Goal: Navigation & Orientation: Find specific page/section

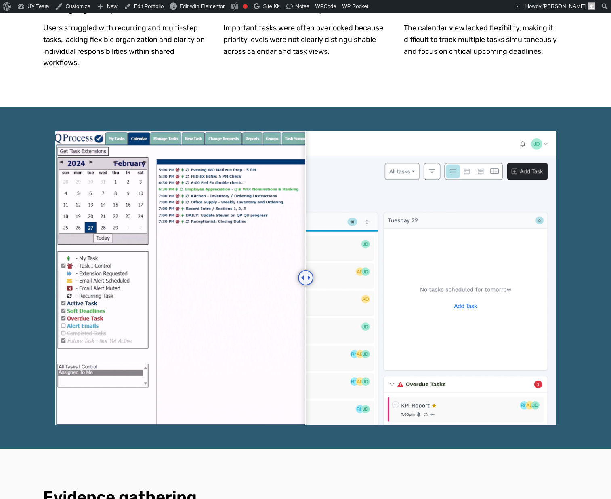
scroll to position [722, 0]
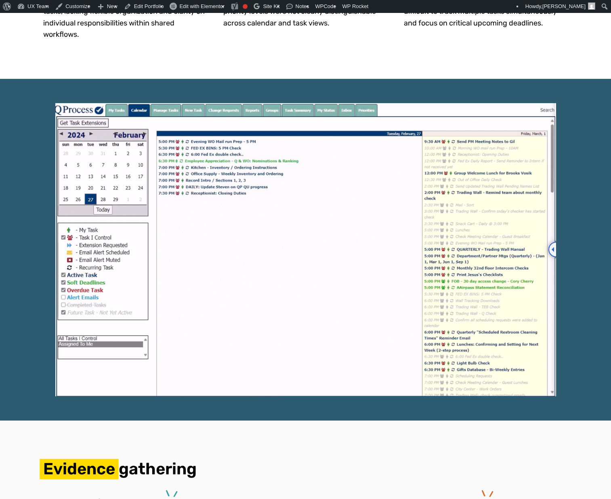
drag, startPoint x: 306, startPoint y: 239, endPoint x: 604, endPoint y: 231, distance: 298.3
click at [604, 231] on div at bounding box center [305, 249] width 611 height 341
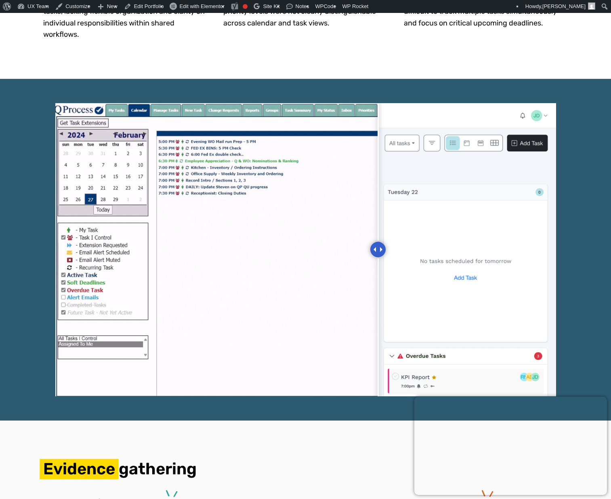
scroll to position [0, 0]
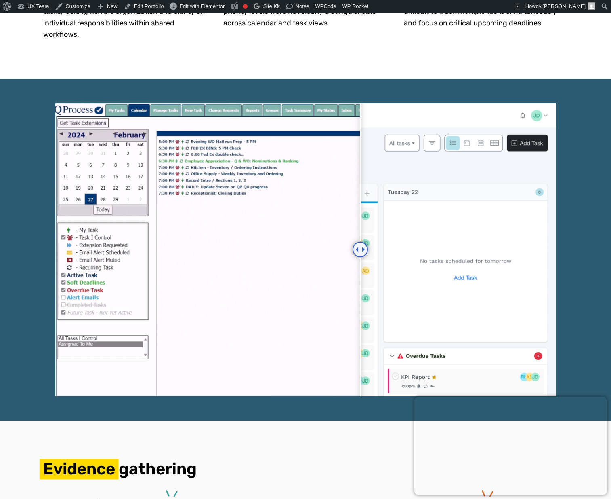
drag, startPoint x: 526, startPoint y: 242, endPoint x: 38, endPoint y: 182, distance: 491.3
click at [38, 182] on div at bounding box center [305, 249] width 611 height 341
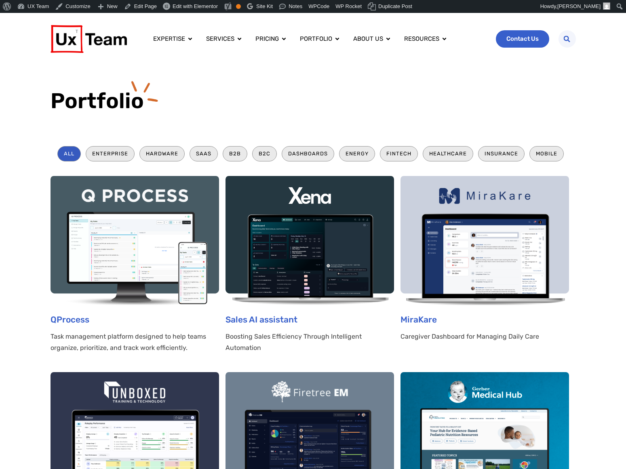
click at [517, 40] on span "Contact Us" at bounding box center [522, 39] width 32 height 6
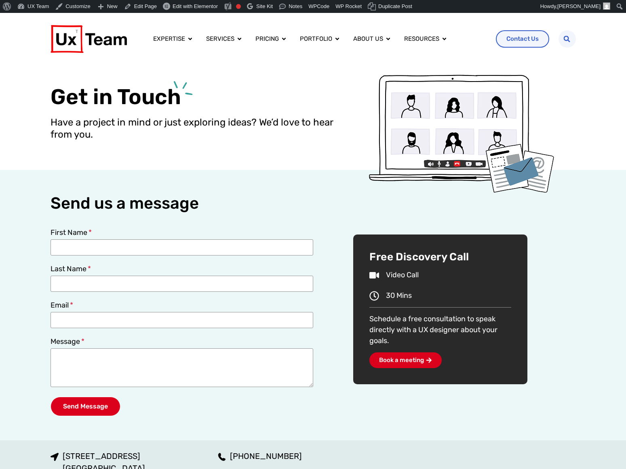
click at [422, 363] on span "Book a meeting" at bounding box center [401, 361] width 45 height 6
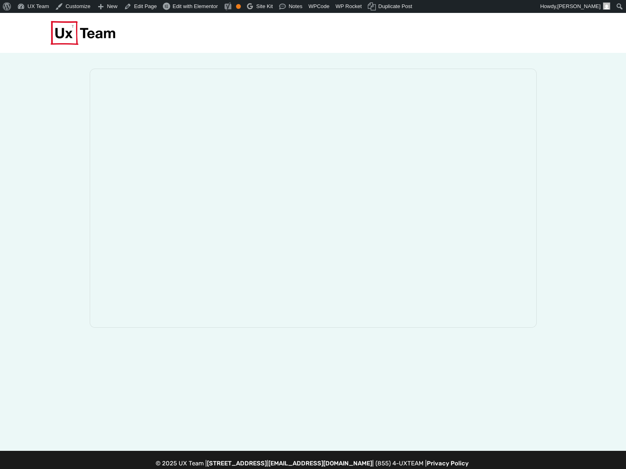
click at [99, 30] on img at bounding box center [82, 33] width 65 height 24
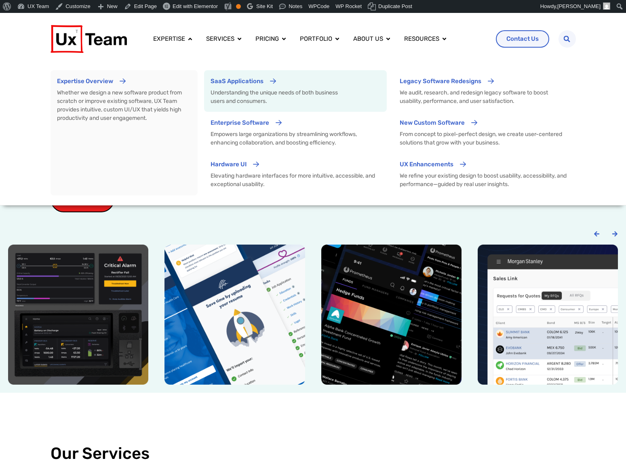
click at [252, 97] on p "Understanding the unique needs of both business users and consumers." at bounding box center [278, 96] width 136 height 17
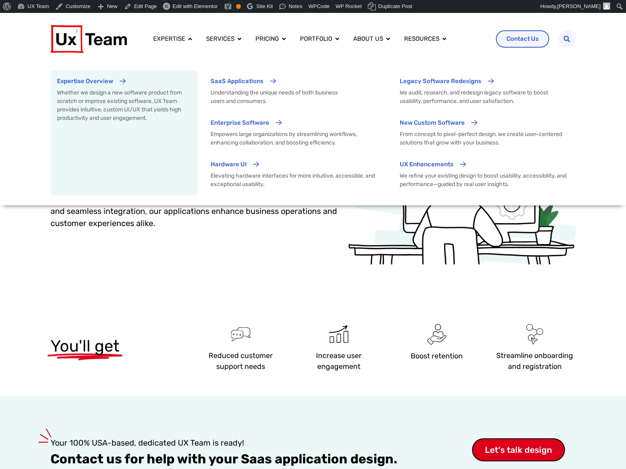
click at [109, 101] on p "Whether we design a new software product from scratch or improve existing softw…" at bounding box center [124, 105] width 134 height 34
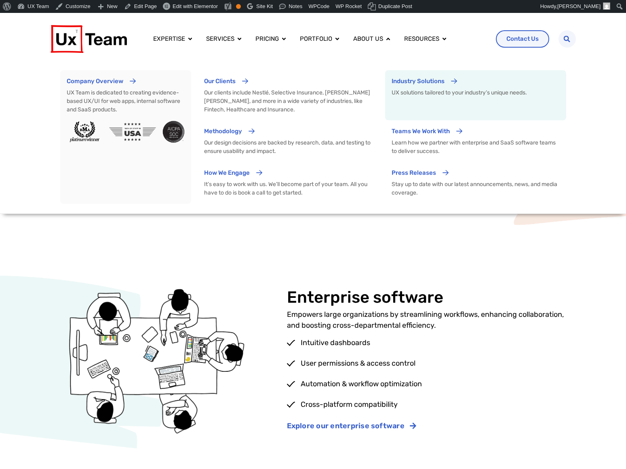
click at [421, 82] on p "Industry Solutions" at bounding box center [417, 81] width 53 height 9
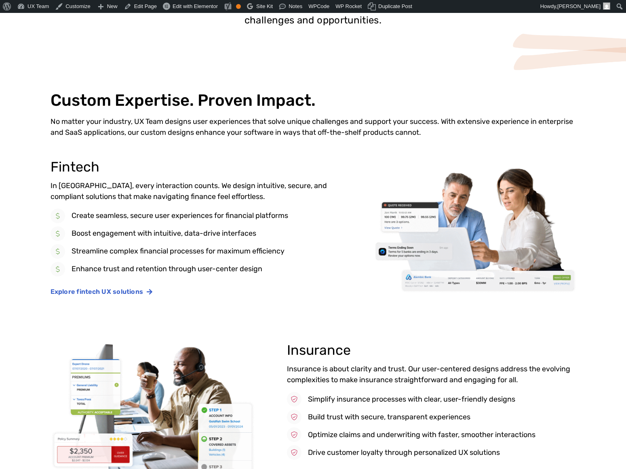
scroll to position [268, 0]
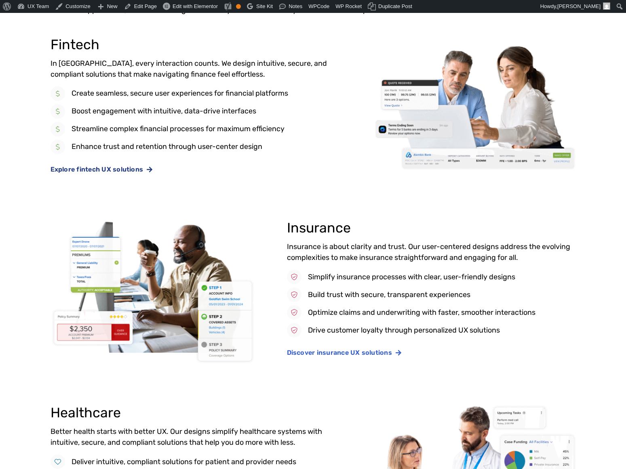
click at [140, 170] on span "Explore fintech UX solutions" at bounding box center [96, 169] width 93 height 6
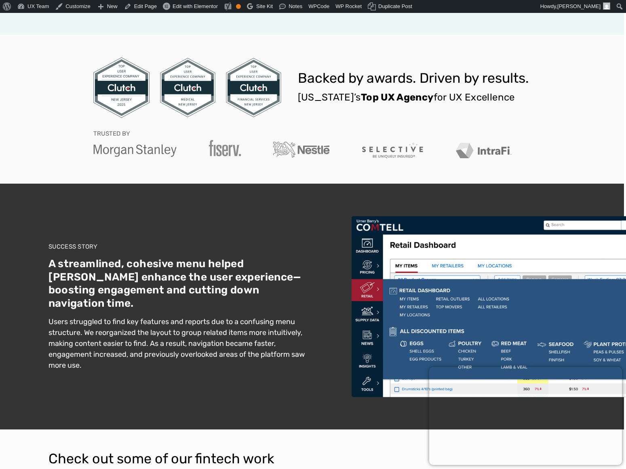
scroll to position [695, 2]
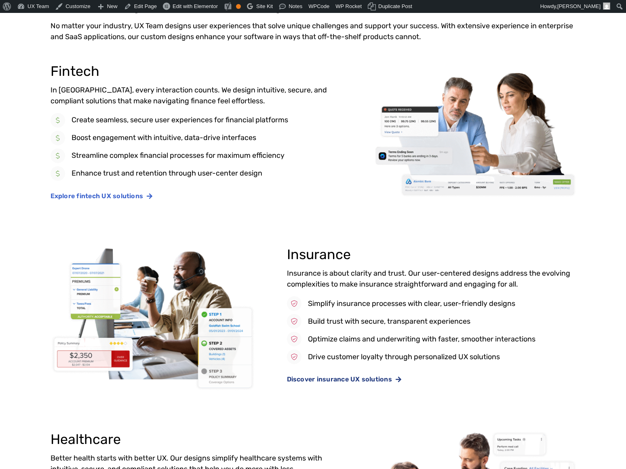
scroll to position [241, 0]
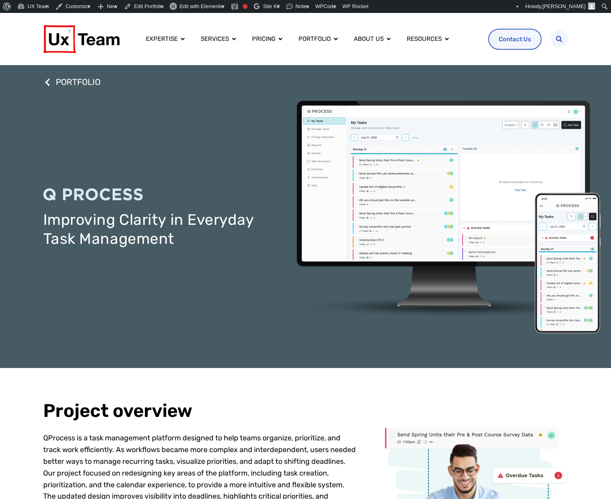
scroll to position [722, 0]
